Goal: Task Accomplishment & Management: Manage account settings

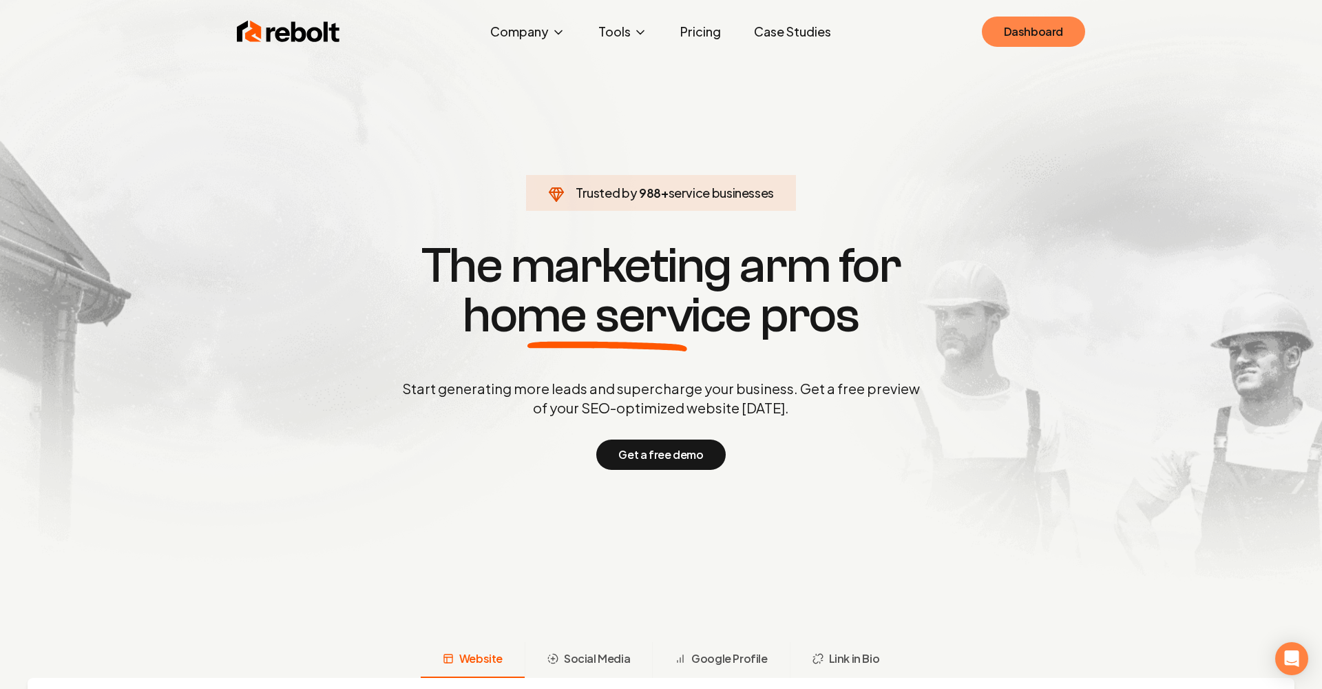
click at [1034, 30] on link "Dashboard" at bounding box center [1033, 32] width 103 height 30
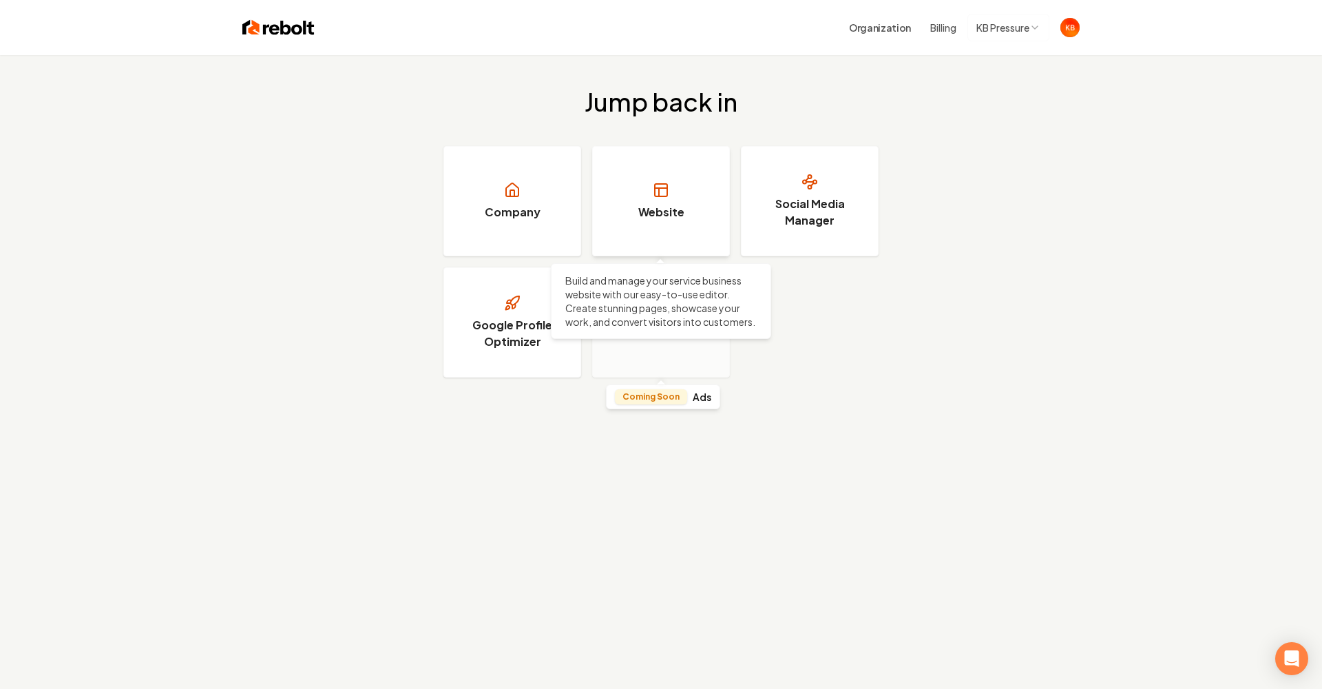
click at [654, 177] on link "Website" at bounding box center [661, 201] width 138 height 110
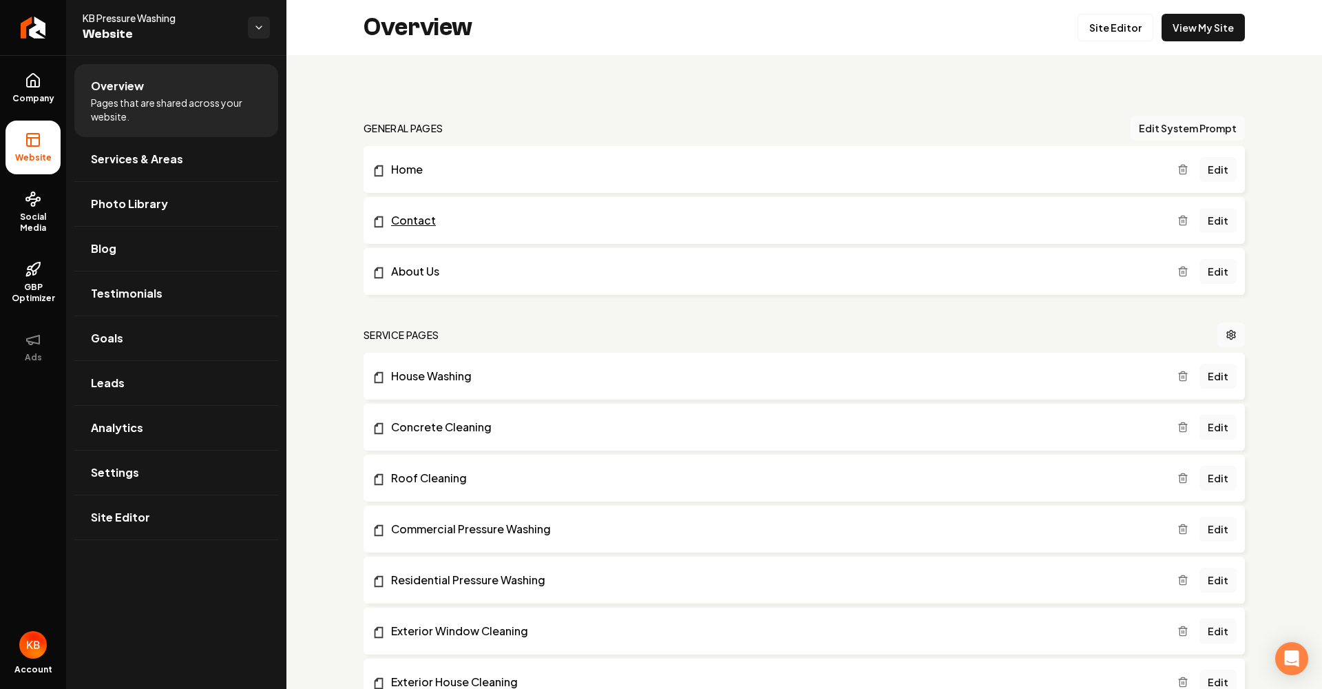
click at [600, 222] on link "Contact" at bounding box center [775, 220] width 806 height 17
click at [599, 226] on link "Contact" at bounding box center [775, 220] width 806 height 17
click at [236, 510] on link "Site Editor" at bounding box center [176, 517] width 204 height 44
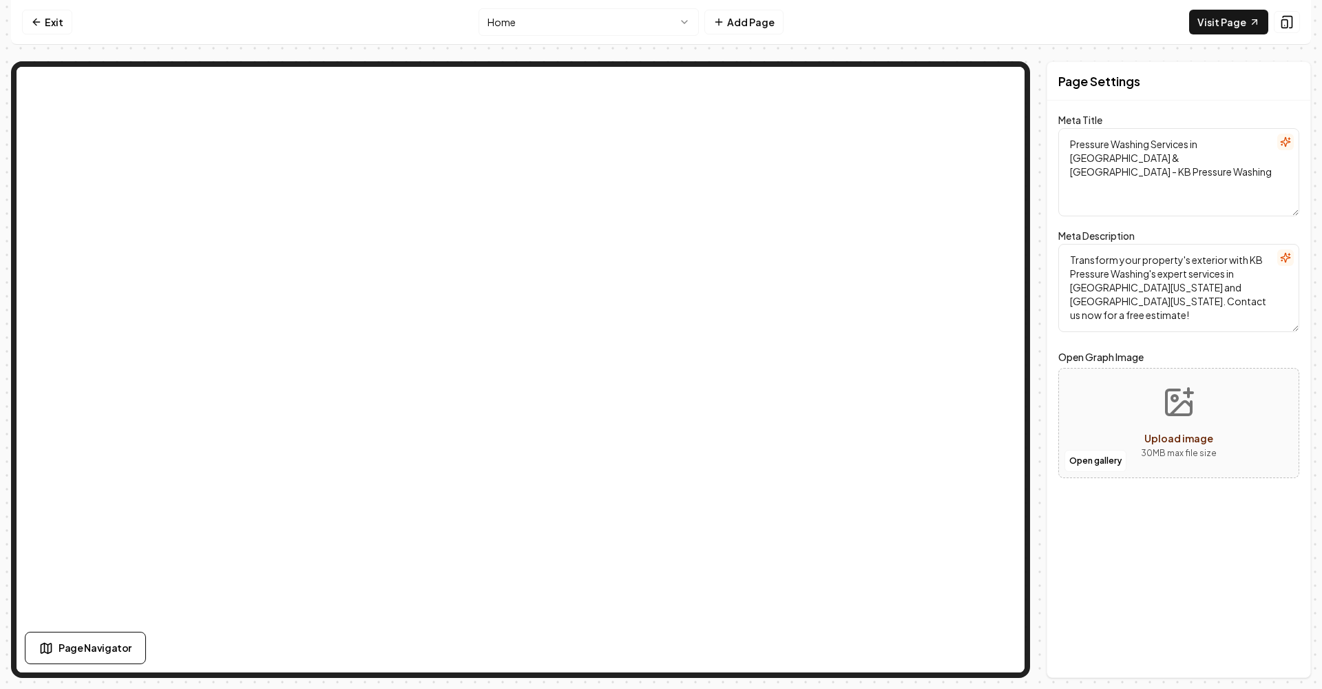
drag, startPoint x: 118, startPoint y: 650, endPoint x: 165, endPoint y: 659, distance: 48.4
click at [118, 650] on span "Page Navigator" at bounding box center [95, 647] width 73 height 14
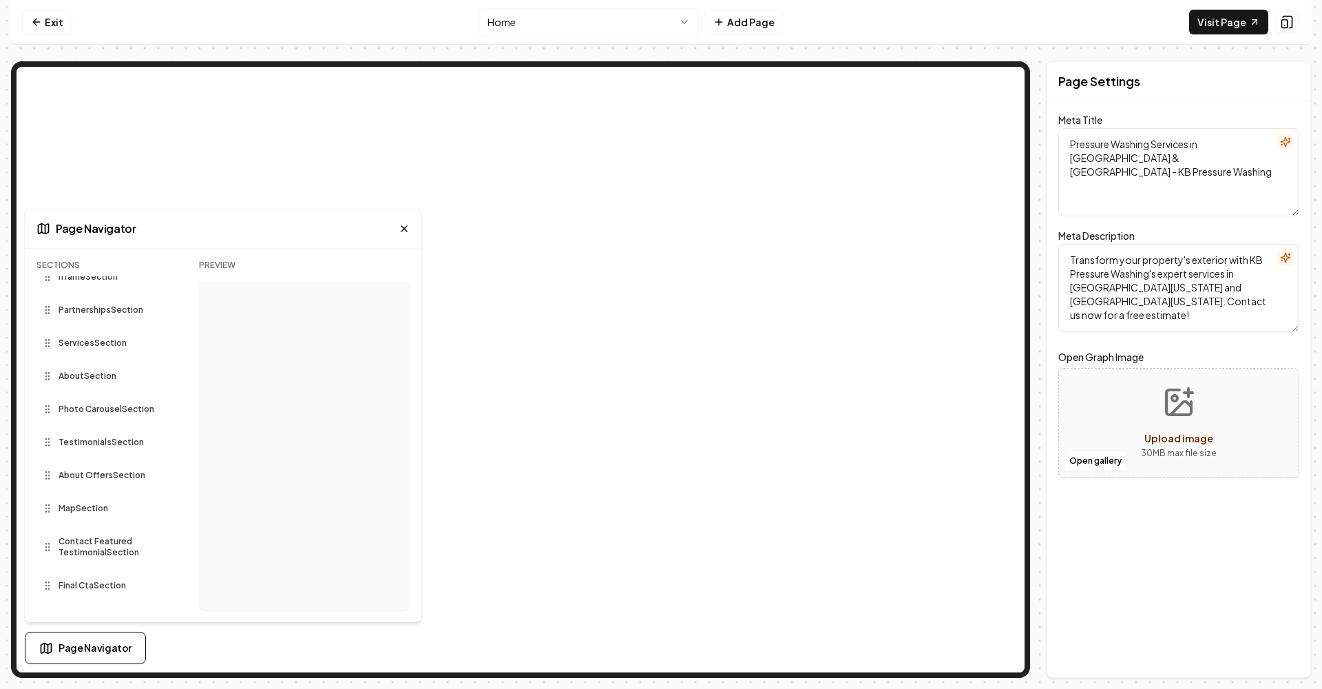
scroll to position [52, 0]
click at [124, 547] on span "Contact Featured Testimonial Section" at bounding box center [108, 547] width 99 height 22
click at [402, 229] on icon at bounding box center [404, 228] width 11 height 11
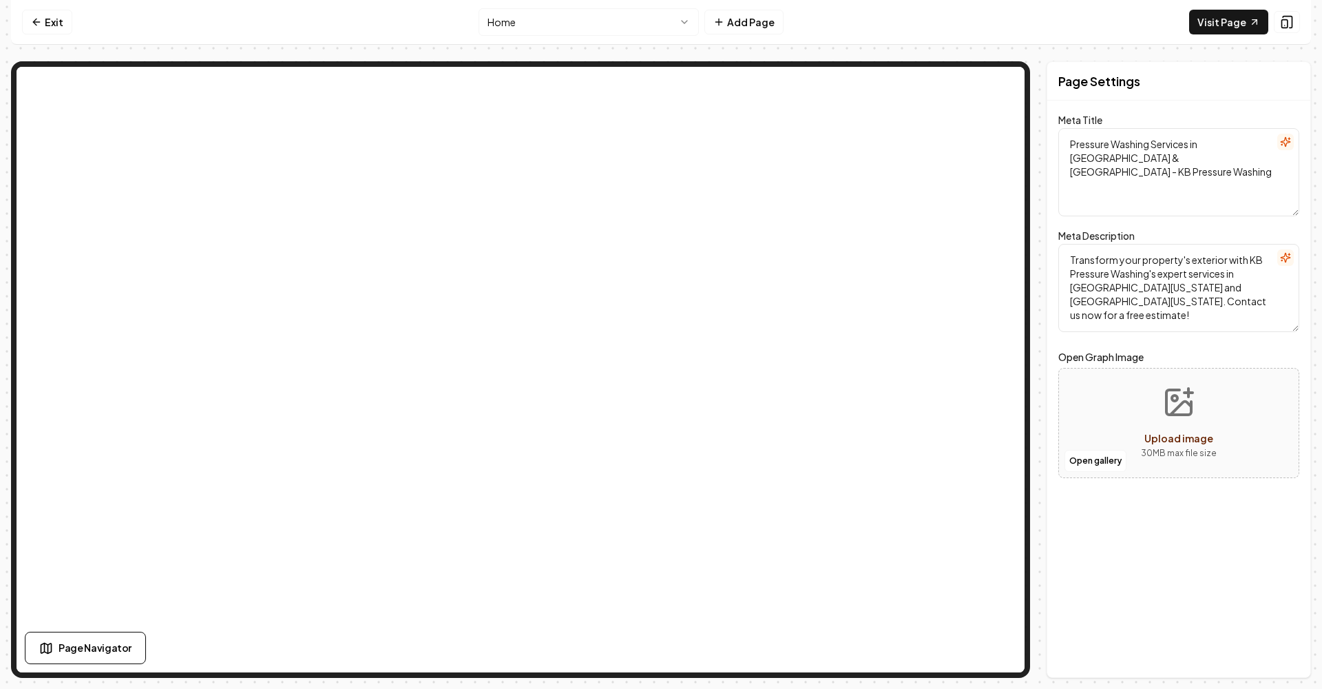
scroll to position [0, 0]
